Goal: Check status

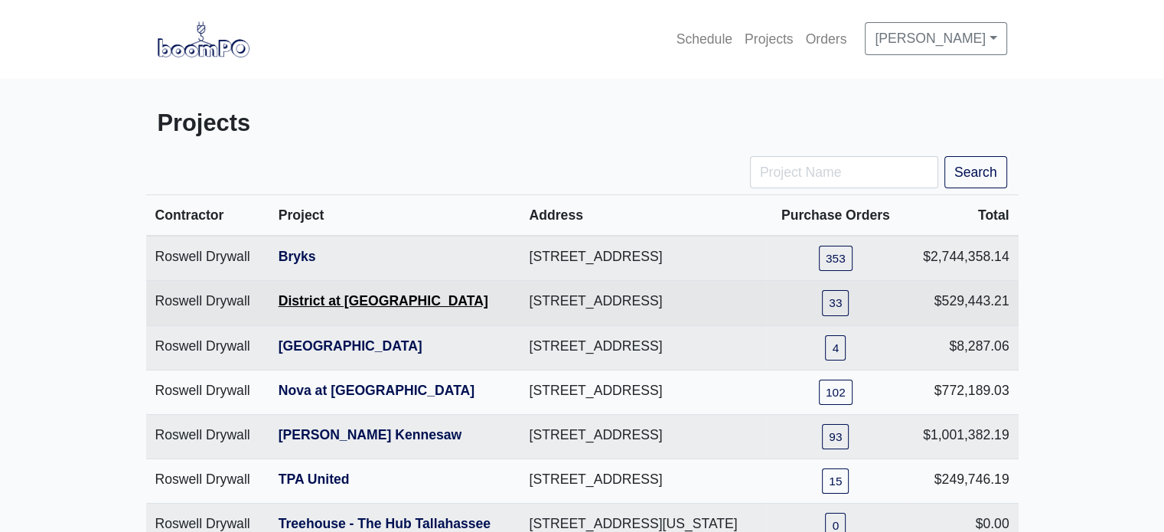
click at [358, 308] on link "District at [GEOGRAPHIC_DATA]" at bounding box center [384, 300] width 210 height 15
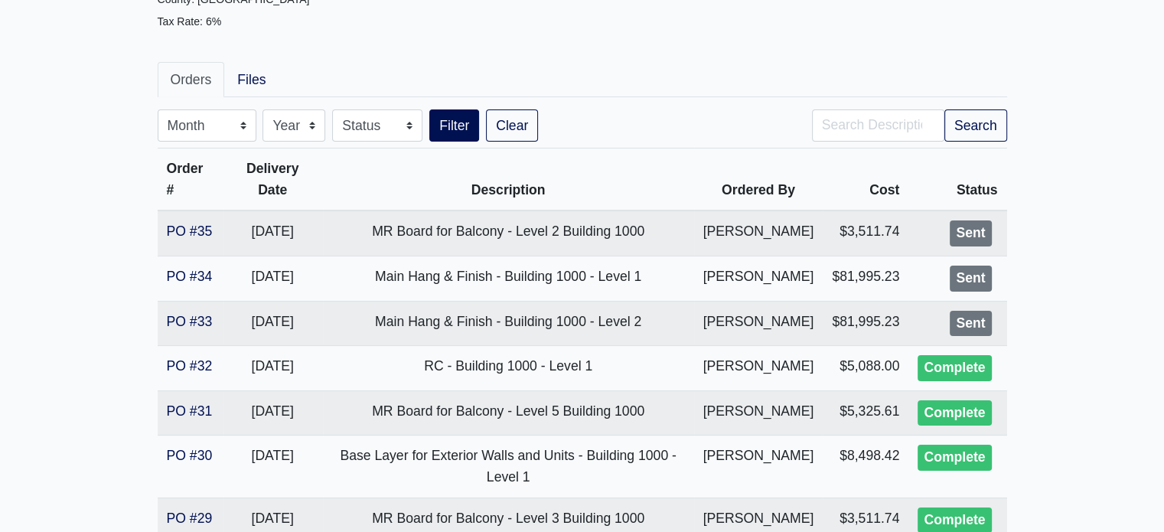
scroll to position [245, 0]
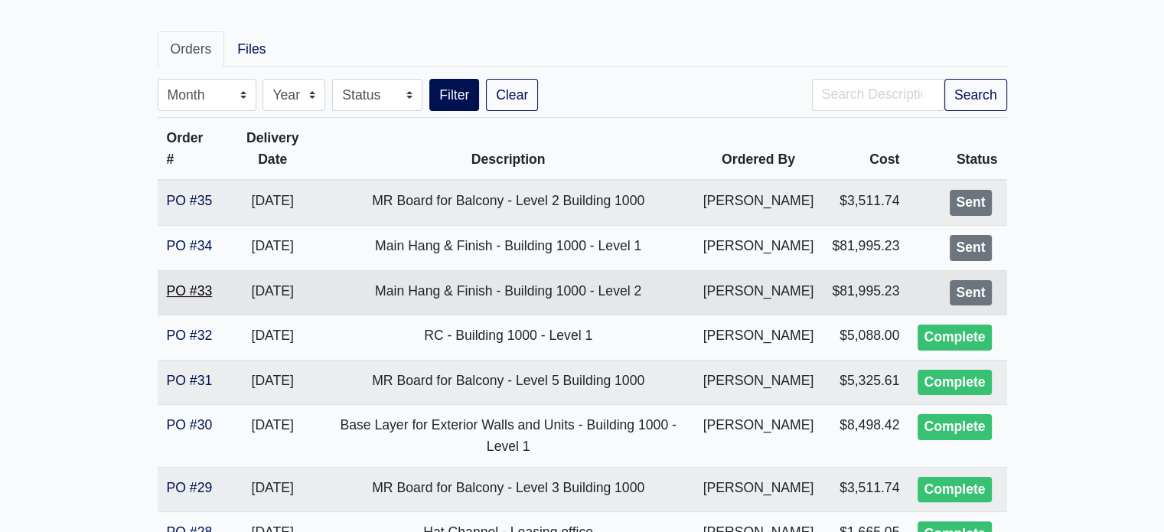
click at [187, 299] on link "PO #33" at bounding box center [190, 290] width 46 height 15
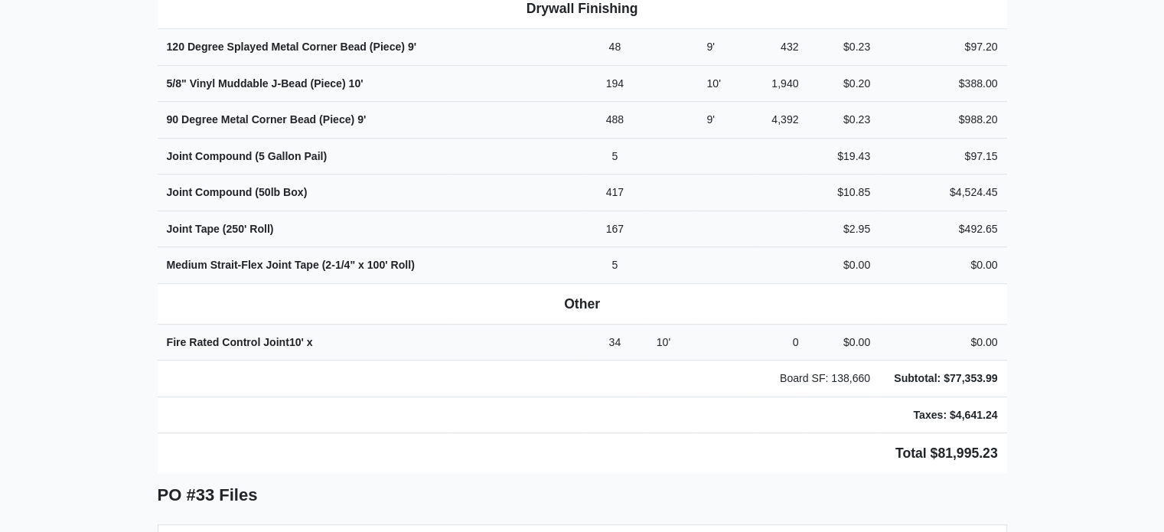
scroll to position [934, 0]
